Goal: Information Seeking & Learning: Learn about a topic

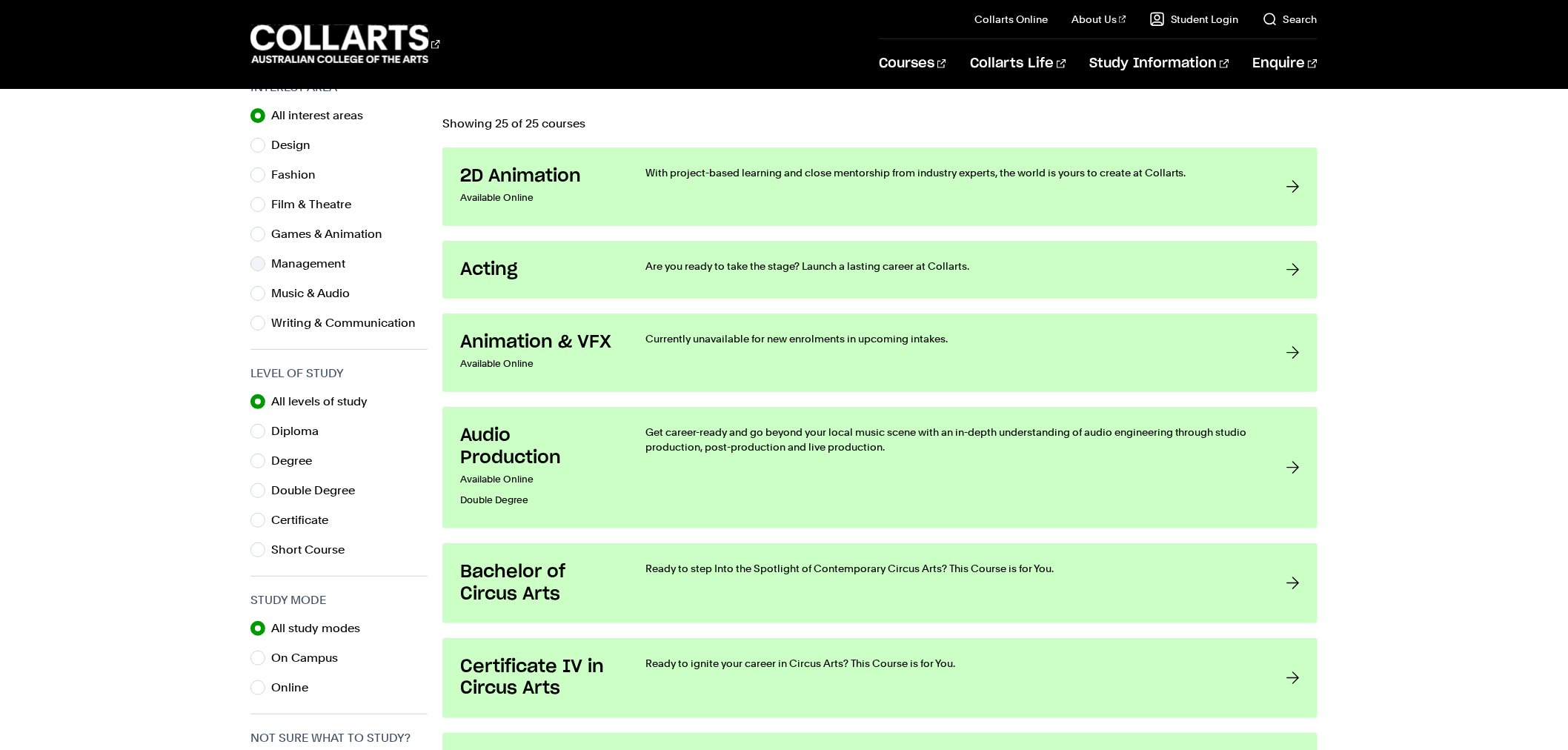
scroll to position [494, 0]
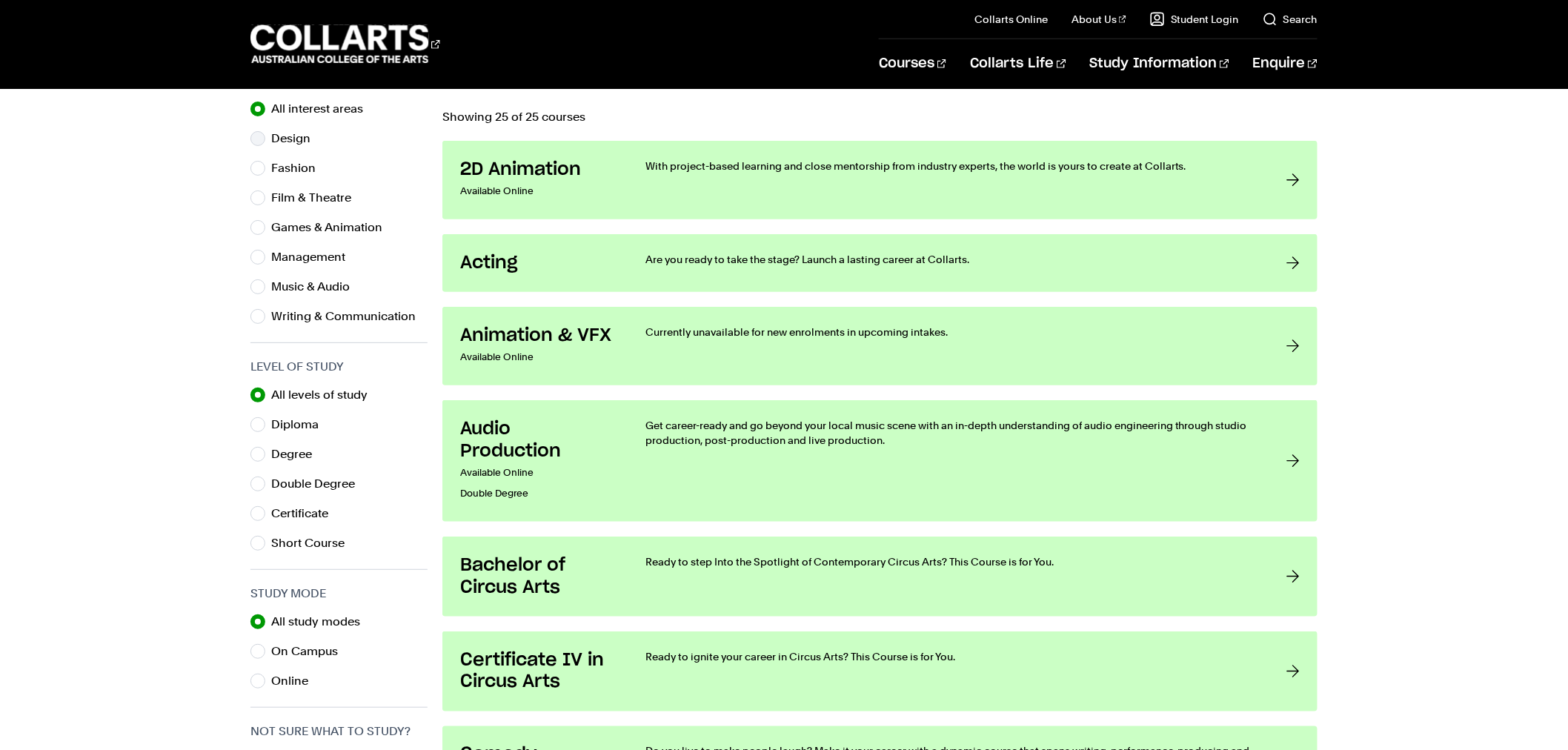
click at [271, 135] on label "Design" at bounding box center [297, 138] width 51 height 20
click at [265, 135] on input "Design" at bounding box center [258, 139] width 15 height 15
radio input "true"
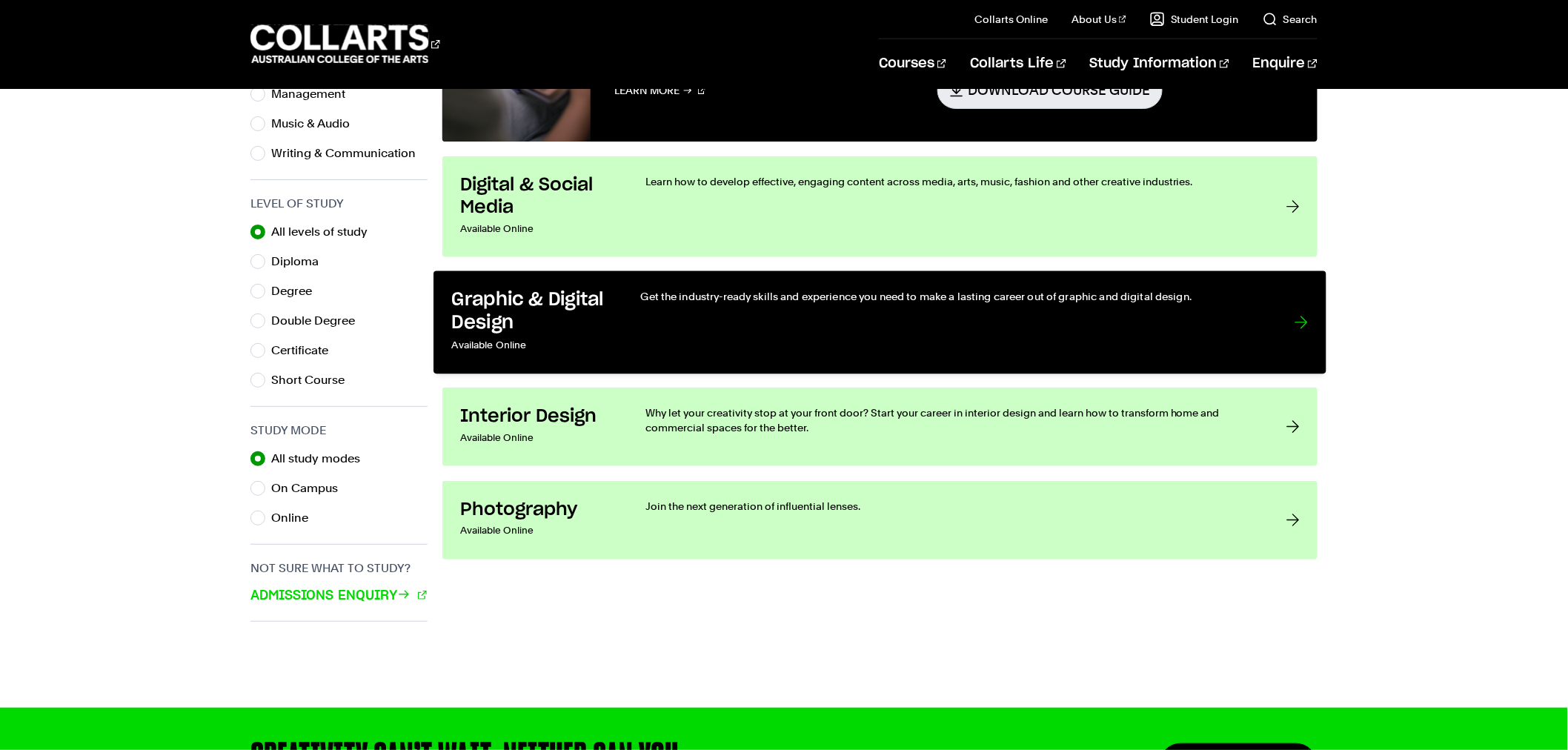
scroll to position [823, 0]
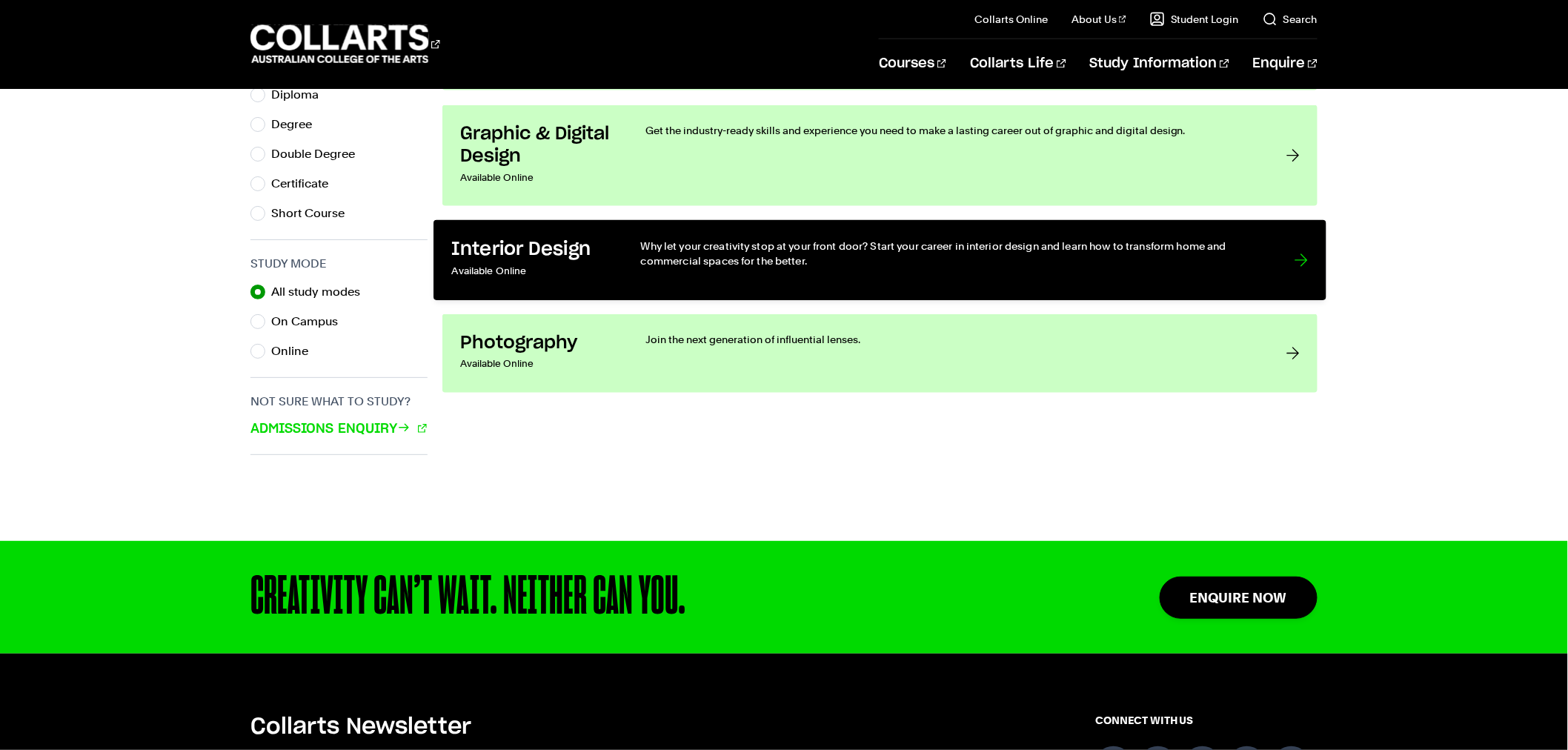
click at [850, 284] on link "Interior Design Available Online Why let your creativity stop at your front doo…" at bounding box center [879, 260] width 893 height 80
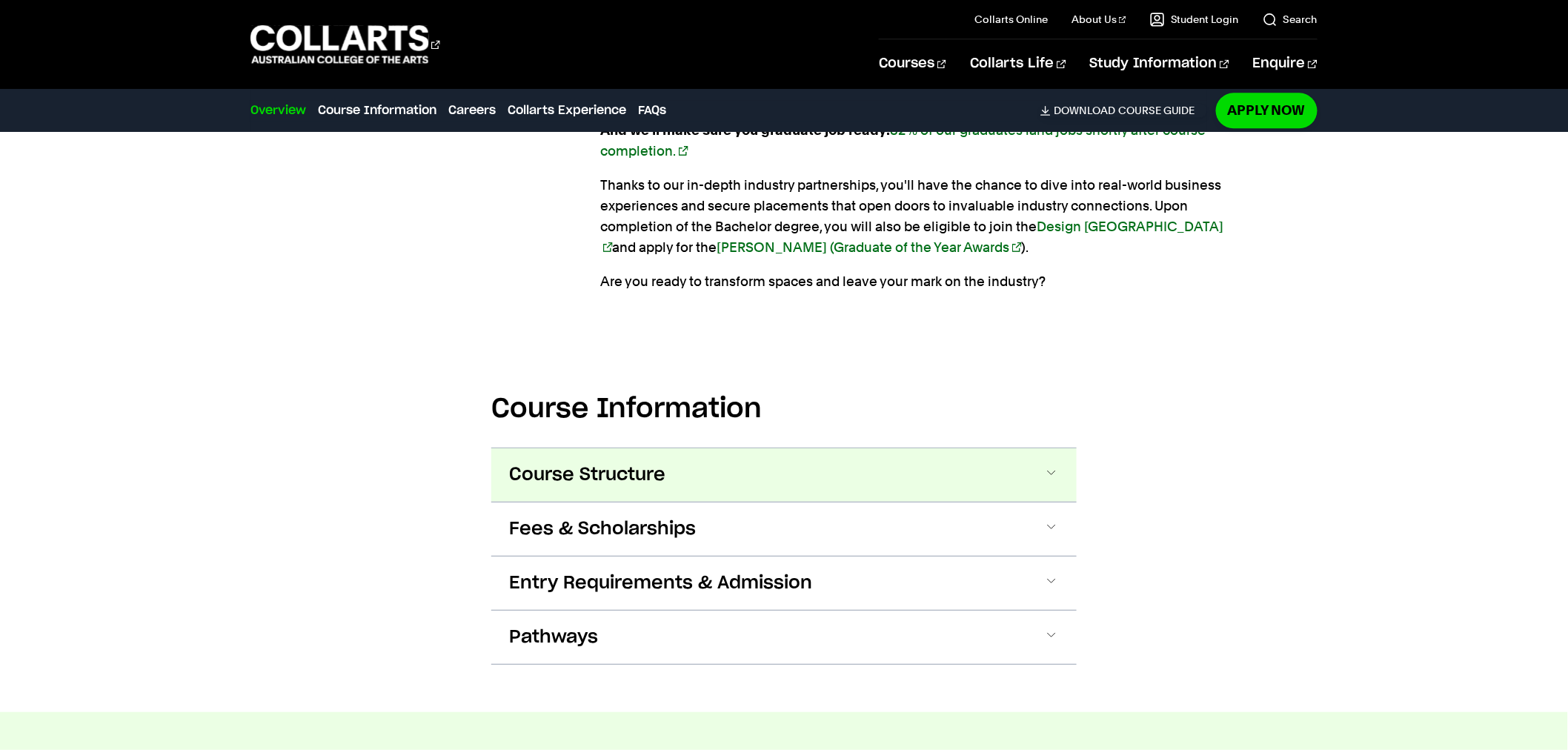
click at [0, 0] on button "Course Structure" at bounding box center [0, 0] width 0 height 0
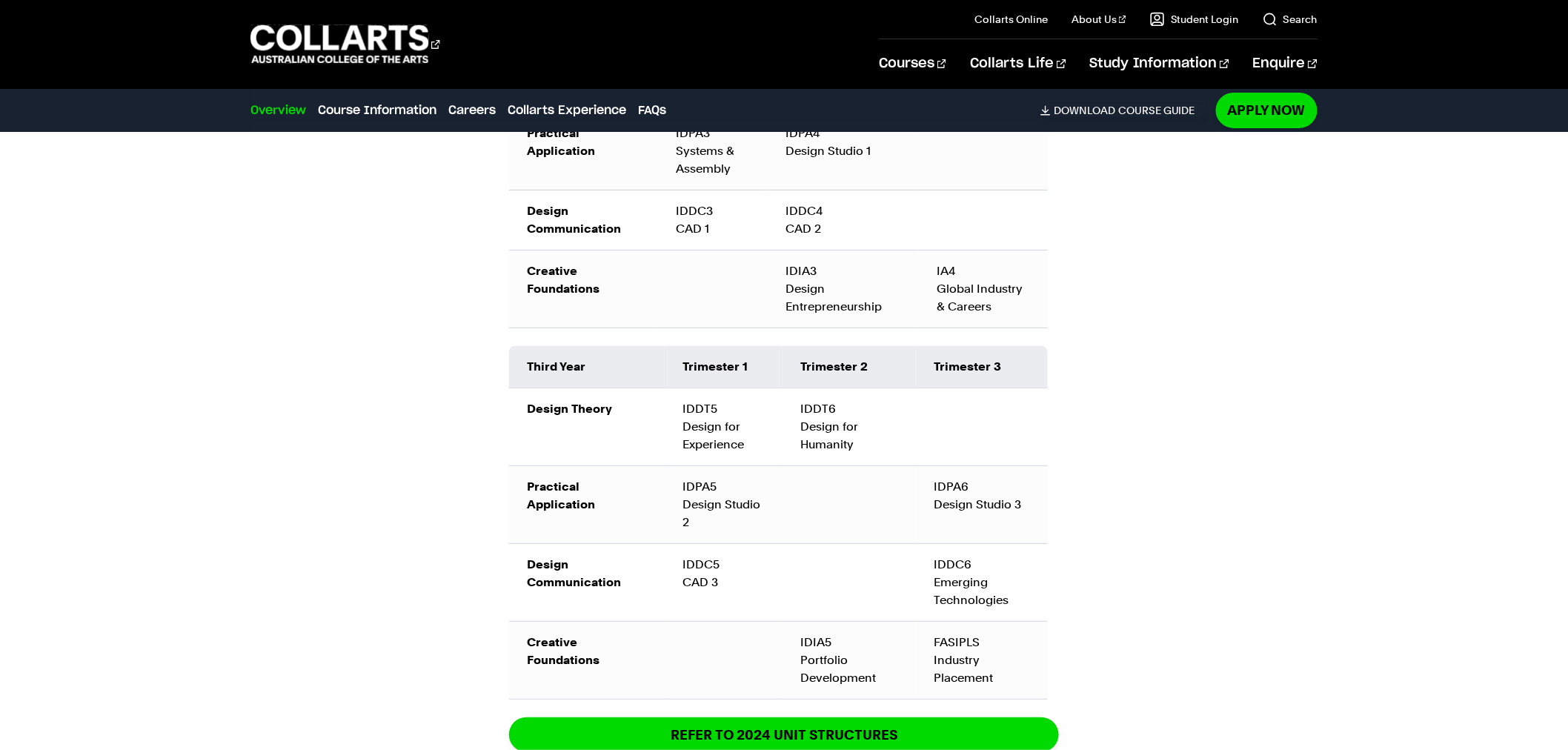
scroll to position [2517, 0]
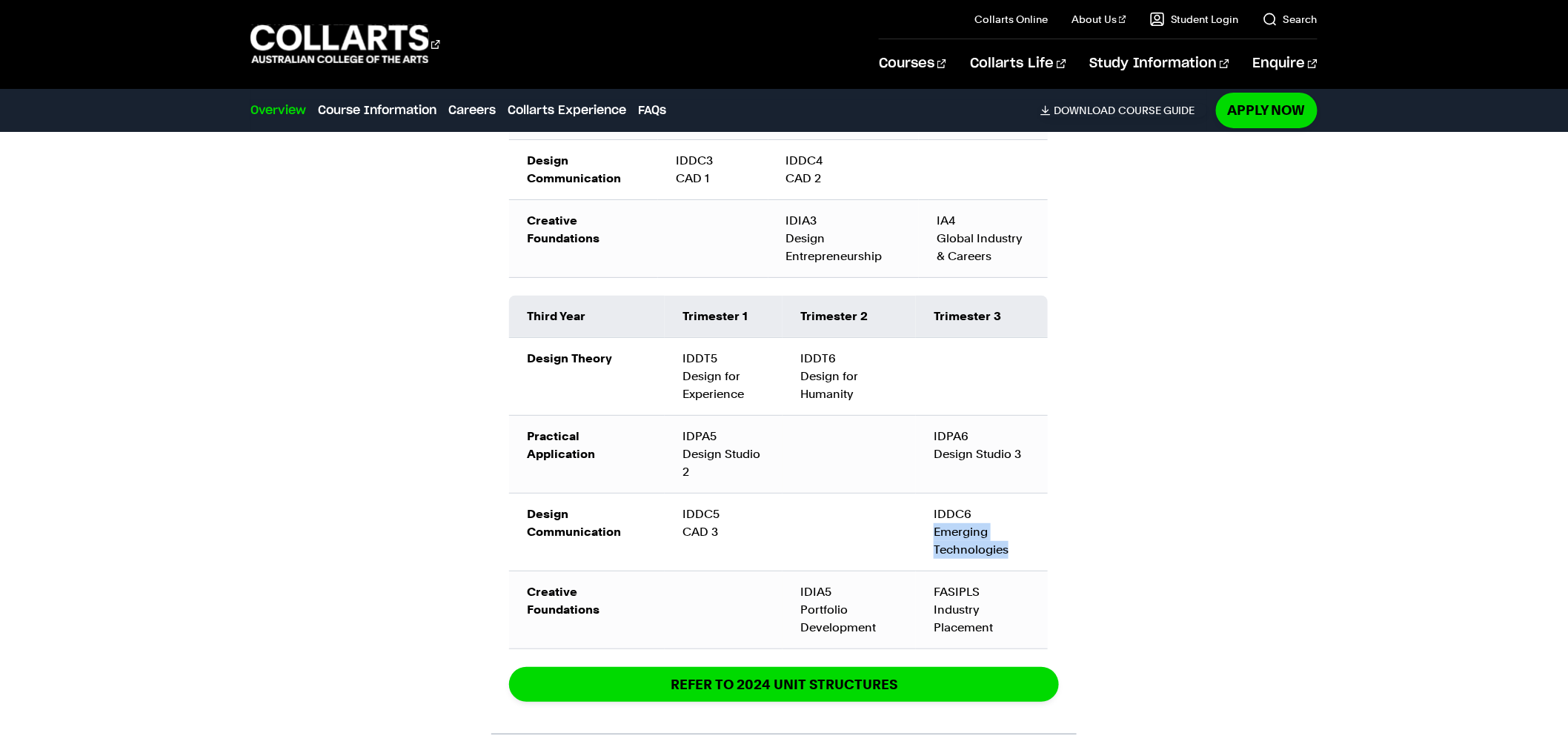
drag, startPoint x: 991, startPoint y: 549, endPoint x: 932, endPoint y: 534, distance: 60.9
click at [932, 534] on td "IDDC6 Emerging Technologies" at bounding box center [981, 532] width 132 height 78
copy td "Emerging Technologies"
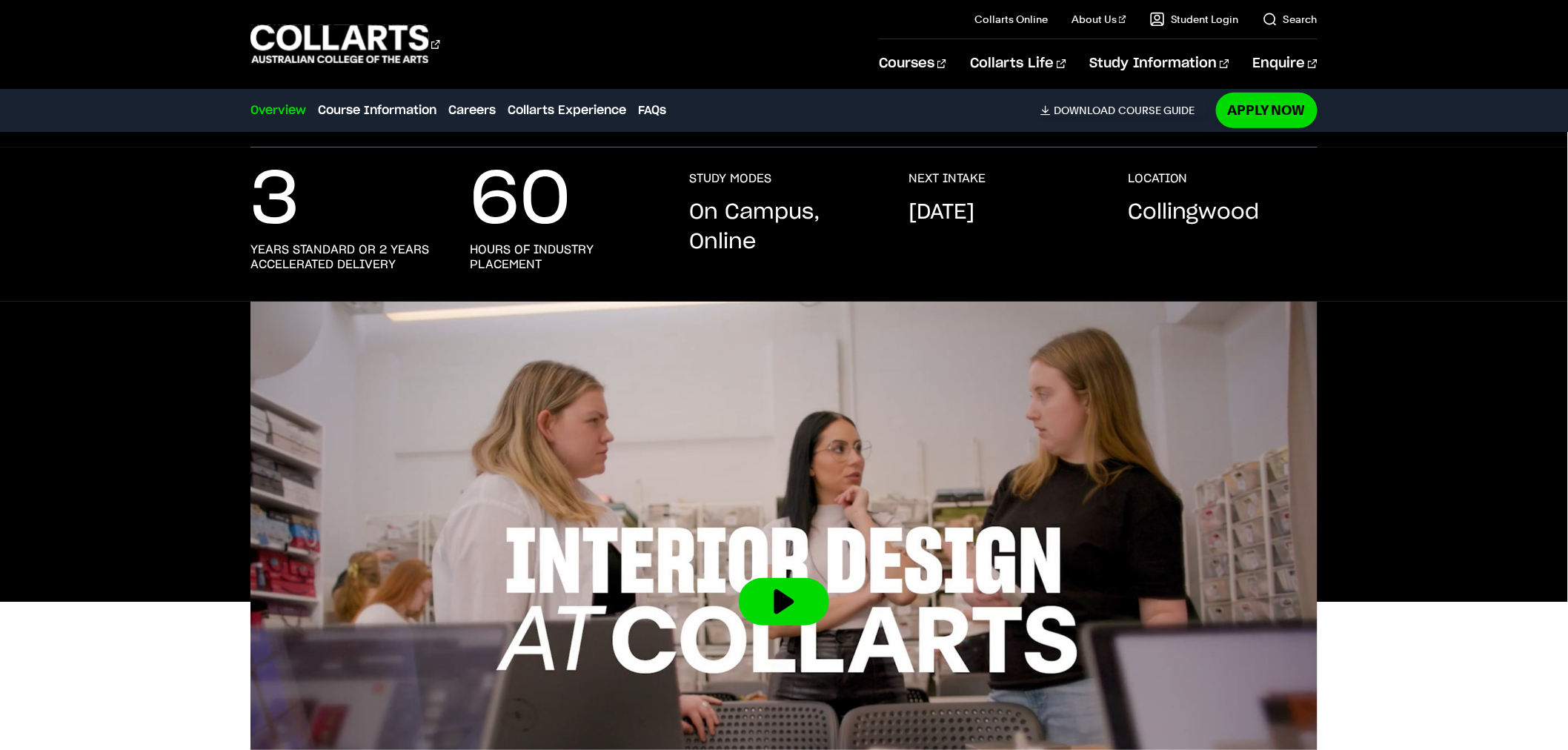
scroll to position [0, 0]
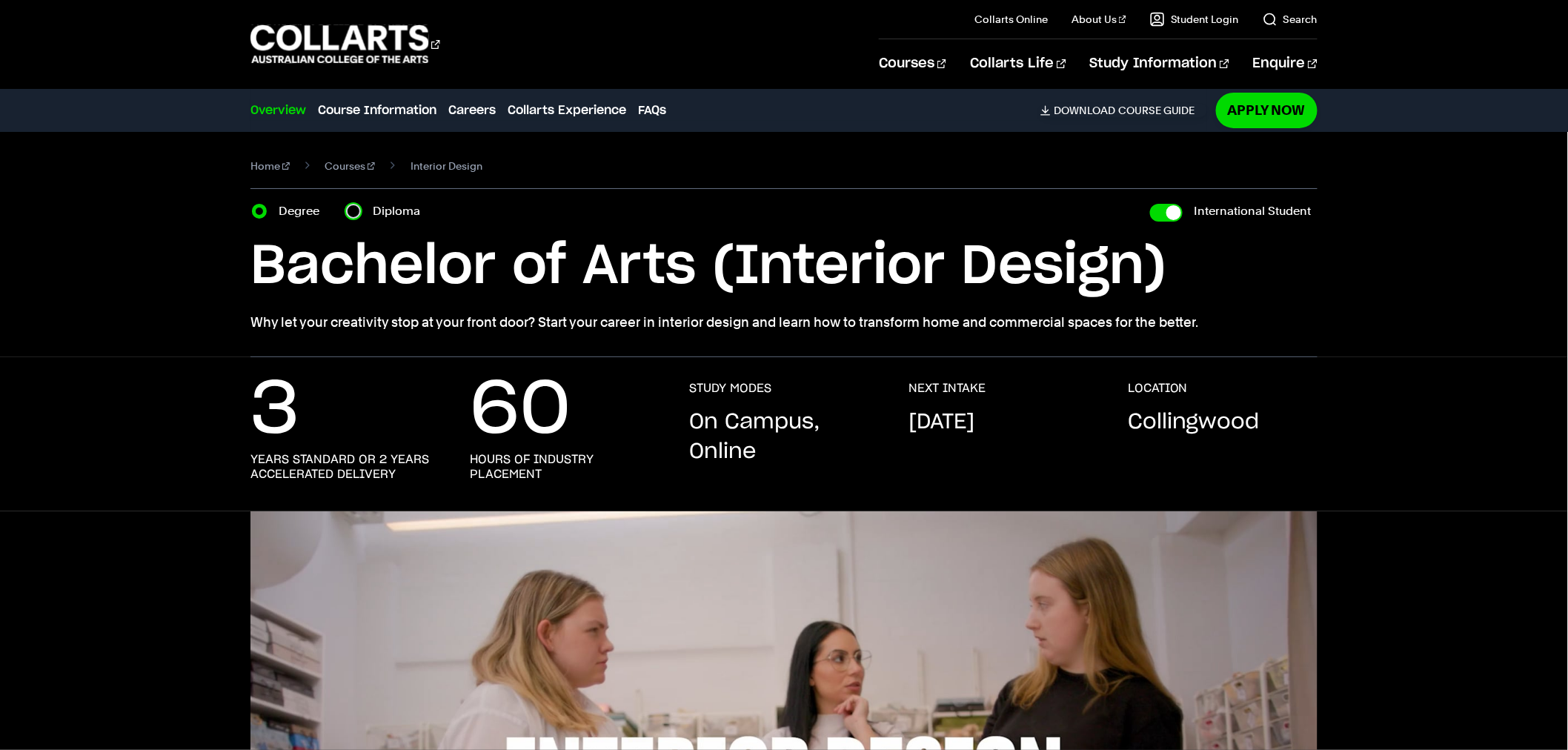
click at [359, 214] on input "Diploma" at bounding box center [353, 211] width 15 height 15
radio input "true"
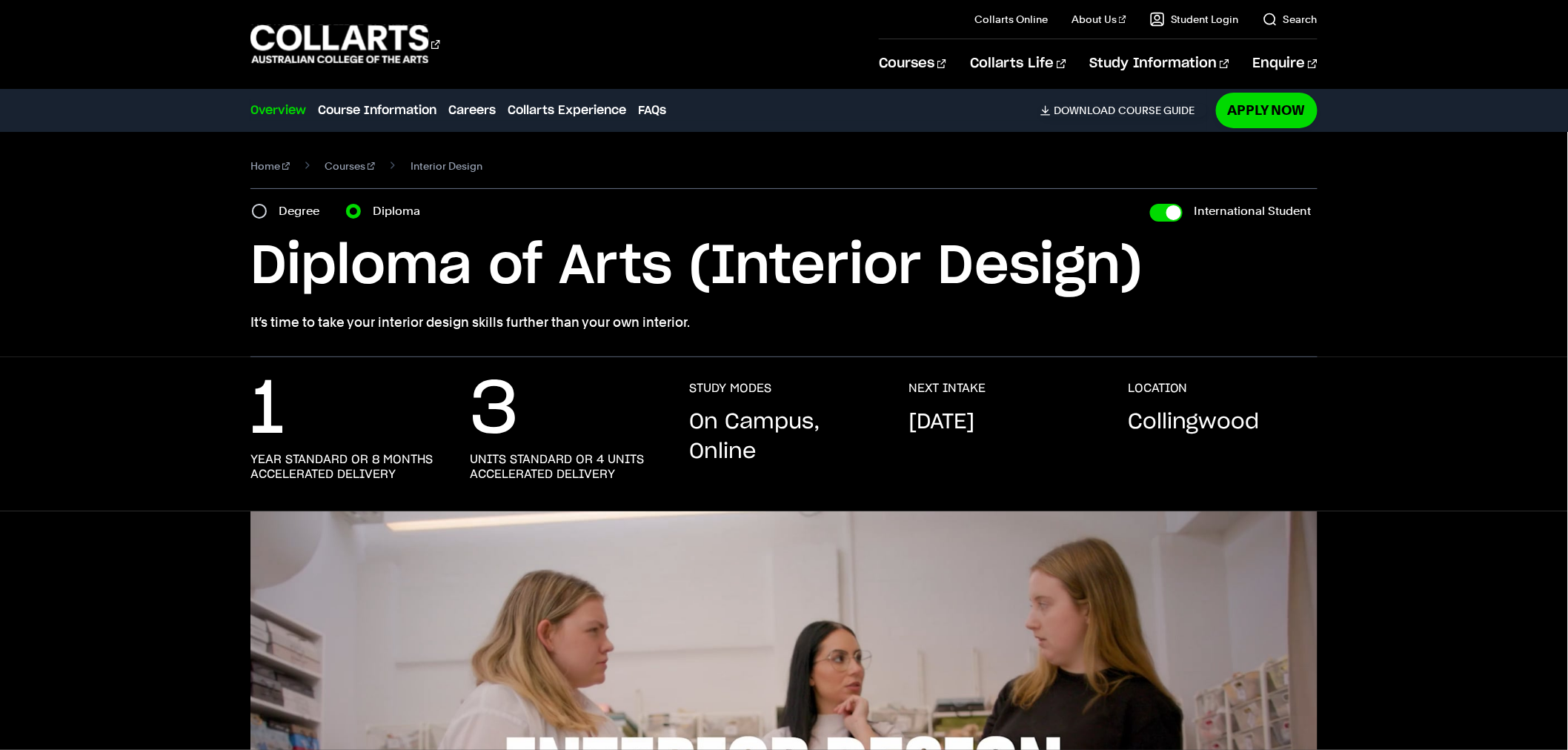
click at [280, 210] on label "Degree" at bounding box center [304, 210] width 49 height 20
click at [267, 210] on input "Degree" at bounding box center [259, 211] width 15 height 15
radio input "true"
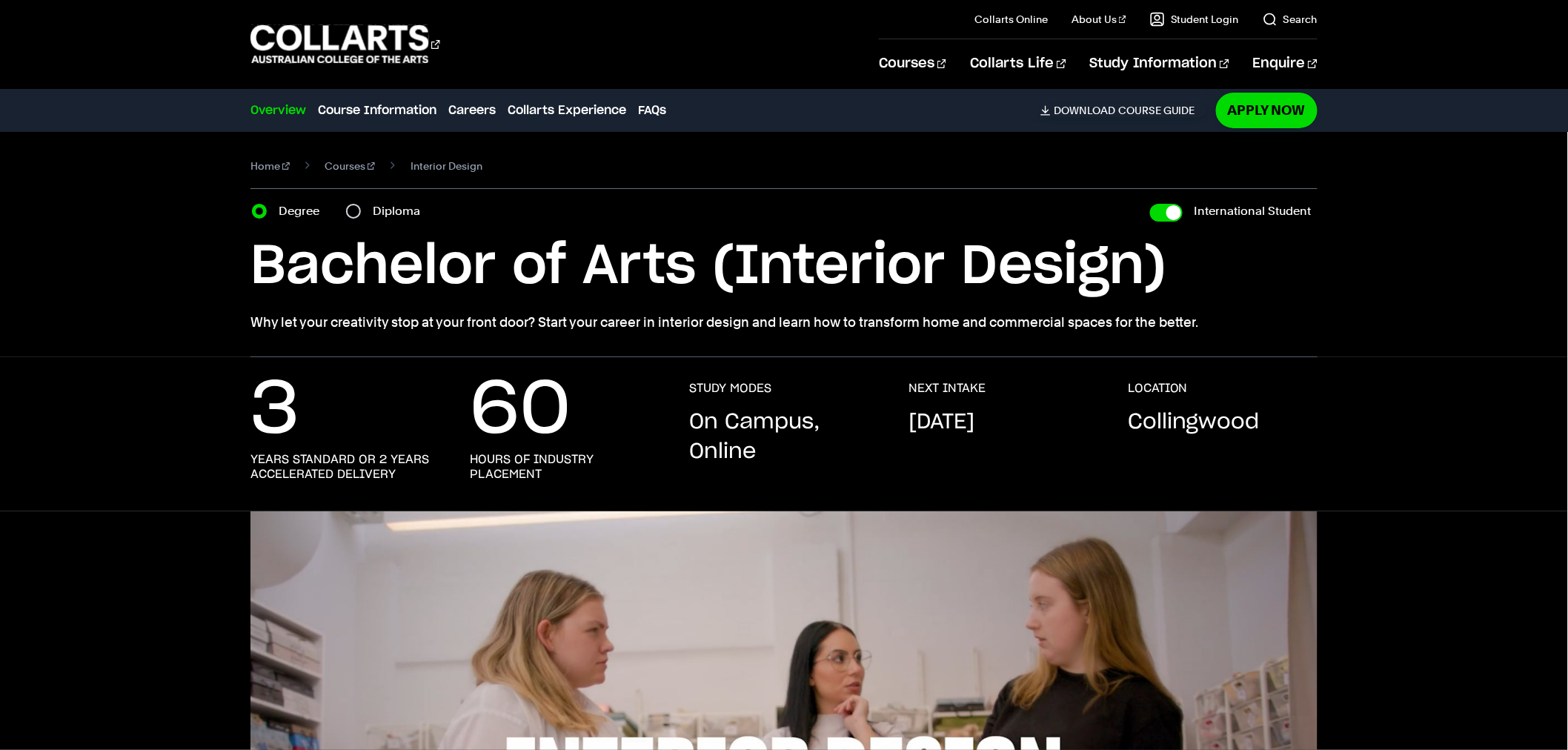
click at [366, 203] on div "Diploma" at bounding box center [388, 210] width 83 height 20
click at [364, 205] on div "Diploma" at bounding box center [388, 210] width 83 height 20
click at [361, 205] on div "Diploma" at bounding box center [388, 210] width 83 height 20
click at [353, 214] on input "Diploma" at bounding box center [353, 211] width 15 height 15
radio input "true"
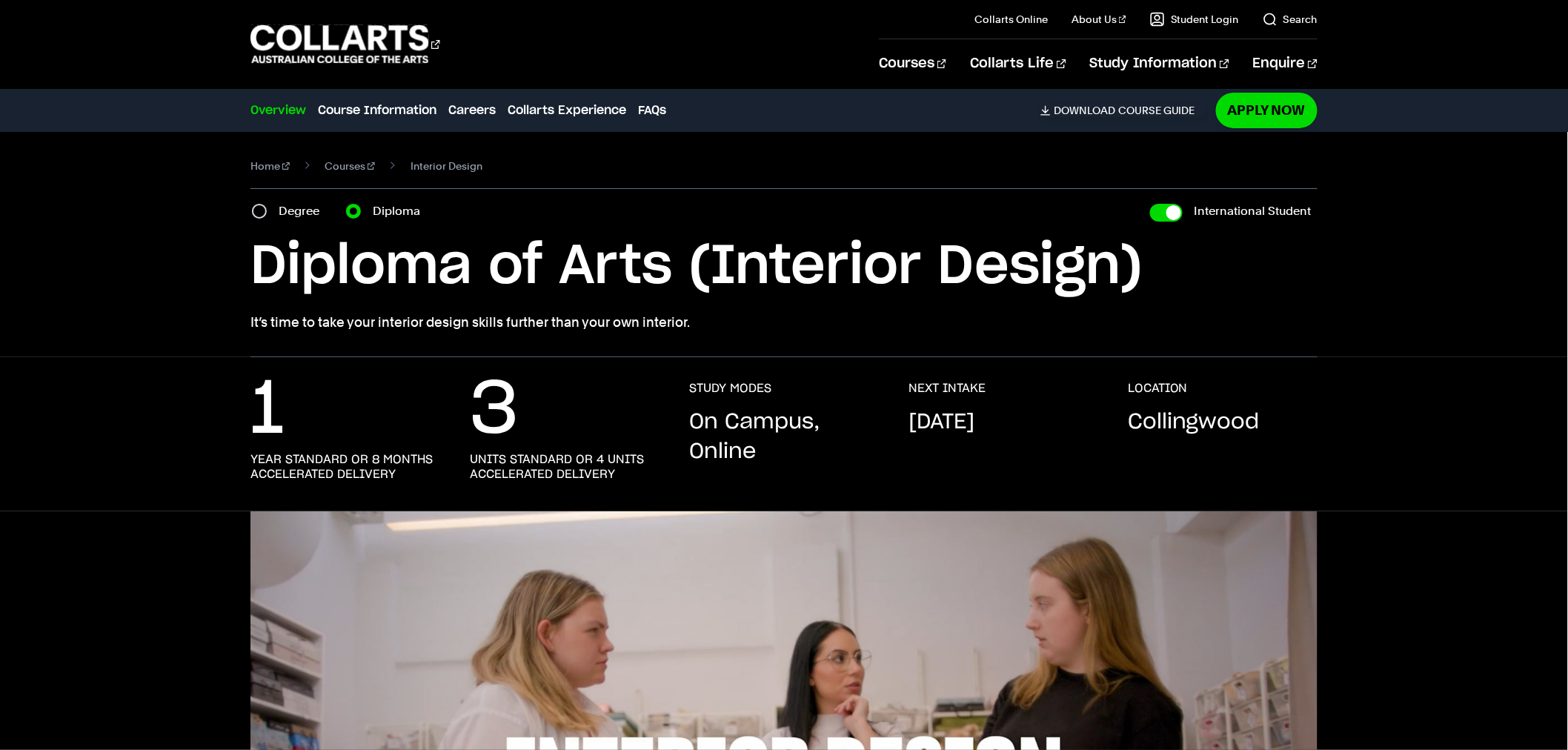
click at [283, 212] on label "Degree" at bounding box center [304, 210] width 49 height 20
click at [267, 212] on input "Degree" at bounding box center [259, 211] width 15 height 15
radio input "true"
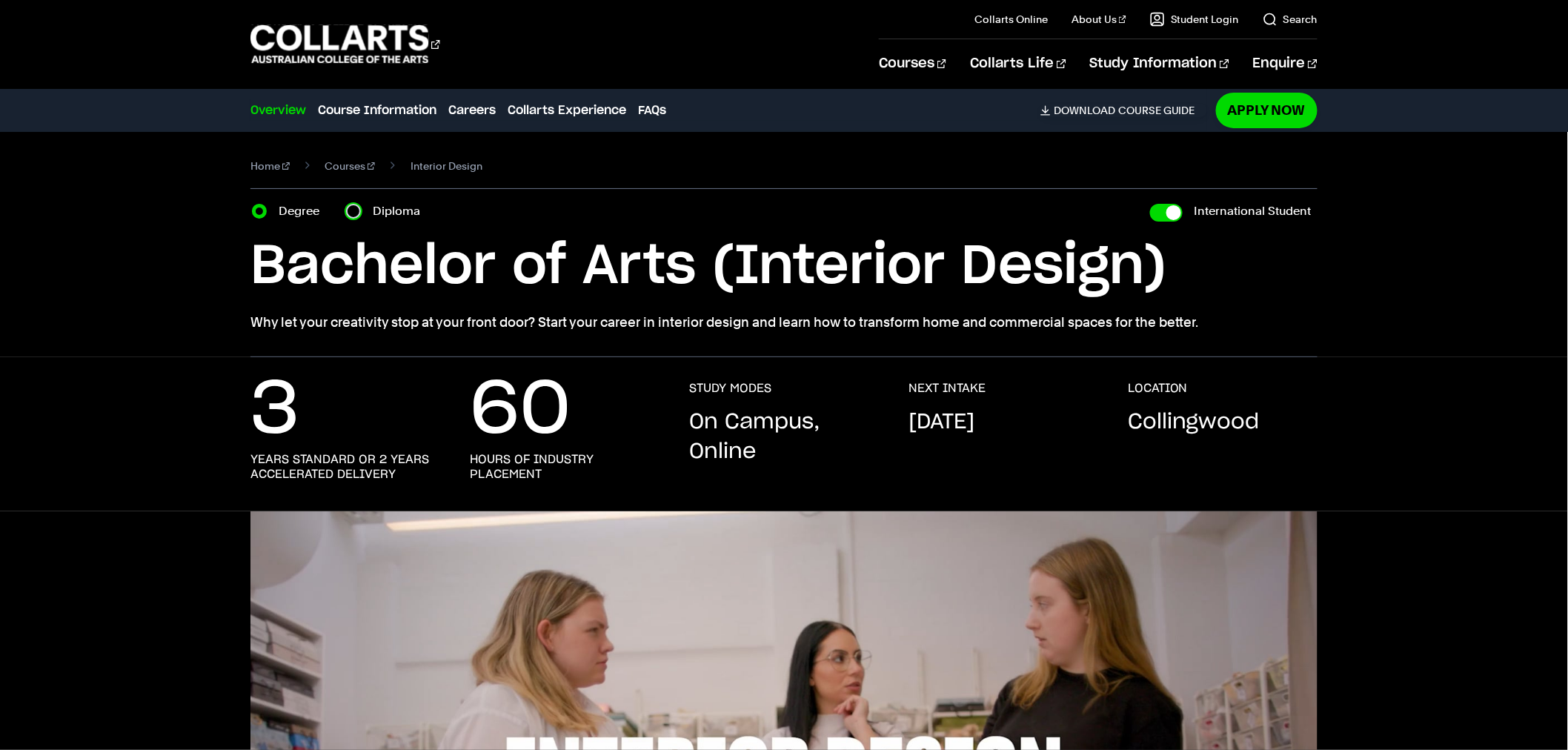
click at [349, 205] on input "Diploma" at bounding box center [353, 211] width 15 height 15
radio input "true"
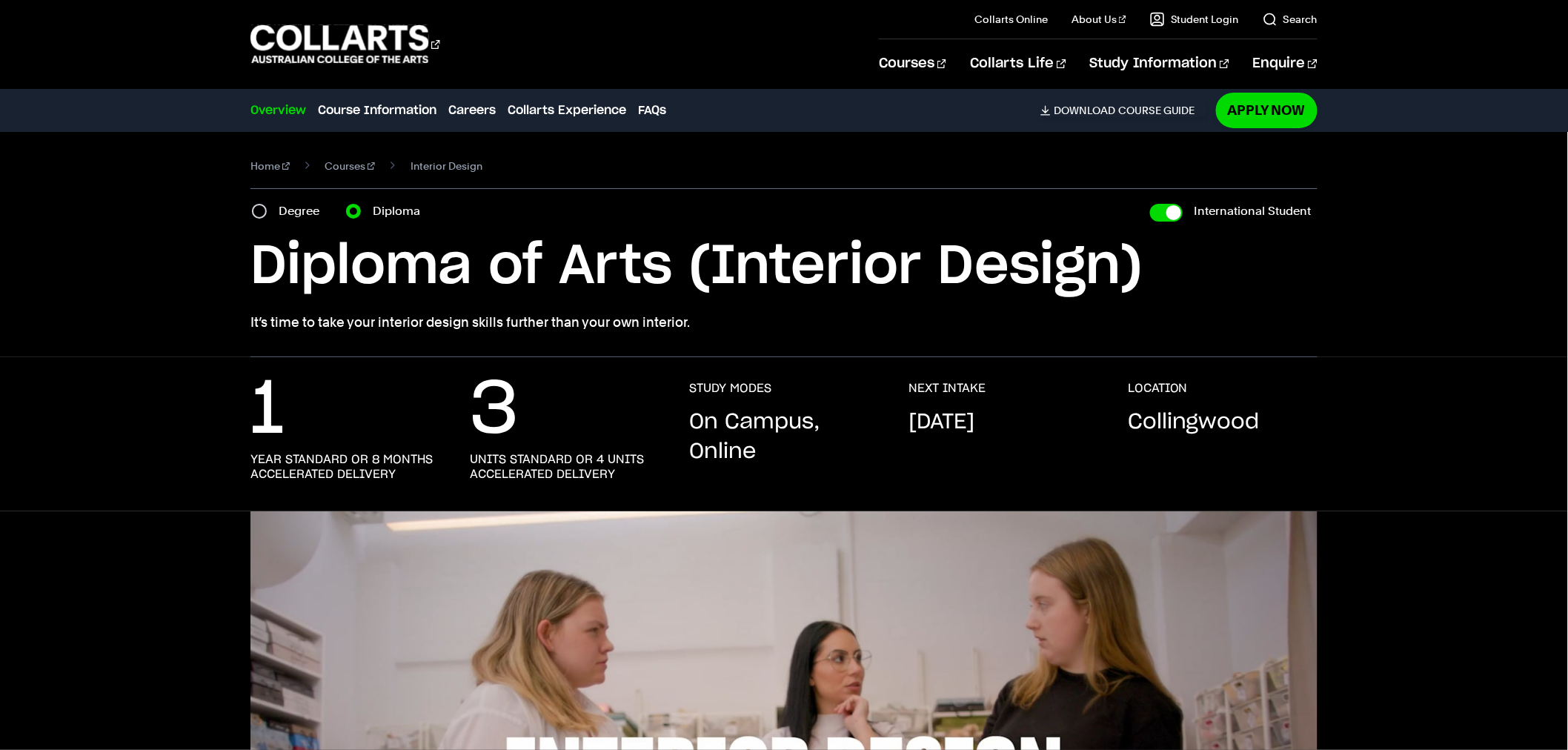
click at [279, 206] on label "Degree" at bounding box center [304, 210] width 49 height 20
click at [267, 206] on input "Degree" at bounding box center [259, 211] width 15 height 15
radio input "true"
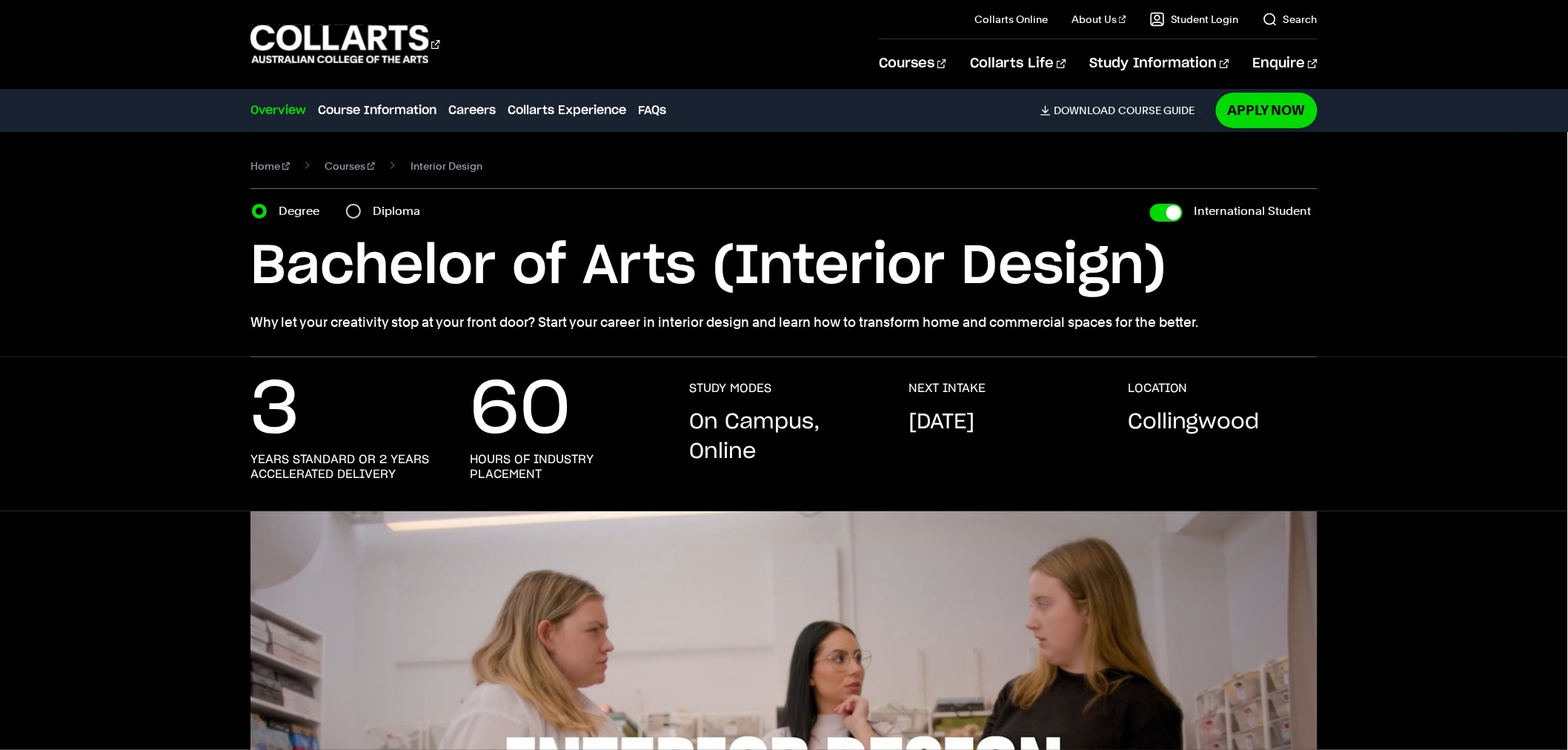
click at [374, 211] on label "Diploma" at bounding box center [401, 210] width 57 height 20
click at [361, 211] on input "Diploma" at bounding box center [353, 211] width 15 height 15
radio input "true"
